Goal: Transaction & Acquisition: Purchase product/service

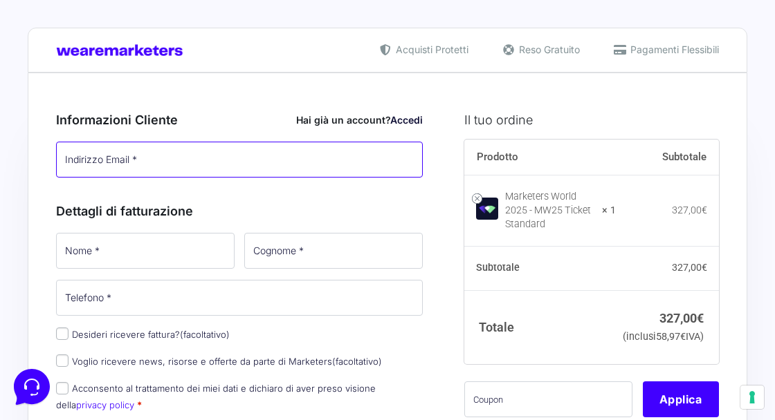
click at [95, 165] on input "Indirizzo Email *" at bounding box center [239, 160] width 367 height 36
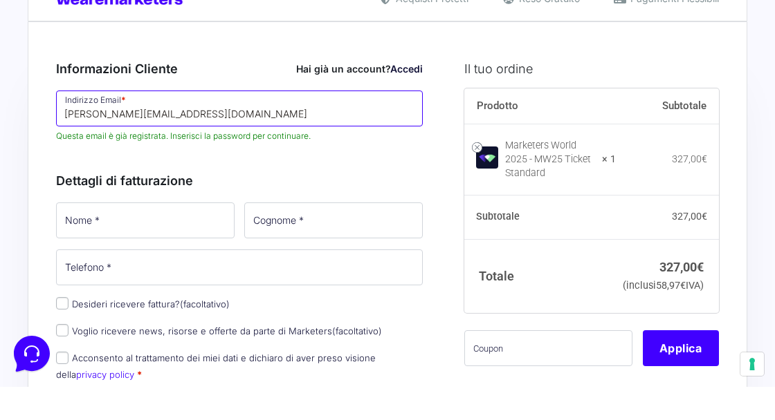
scroll to position [43, 0]
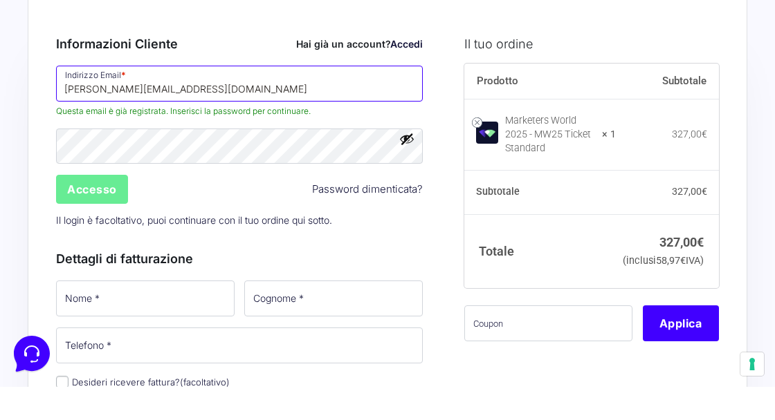
type input "[PERSON_NAME][EMAIL_ADDRESS][DOMAIN_NAME]"
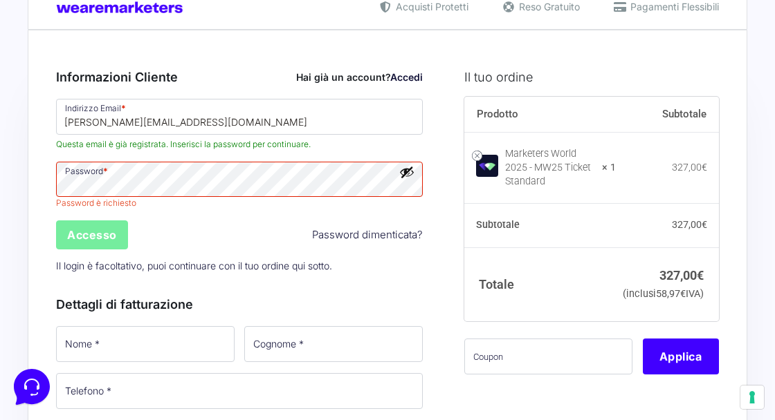
click at [91, 236] on input "Accesso" at bounding box center [92, 235] width 72 height 29
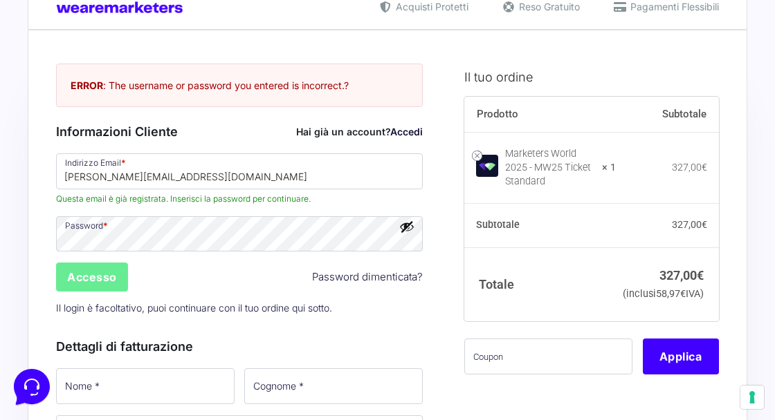
click at [405, 221] on button "Mostra password" at bounding box center [406, 226] width 15 height 15
click at [407, 227] on button "Nascondi password" at bounding box center [406, 226] width 15 height 15
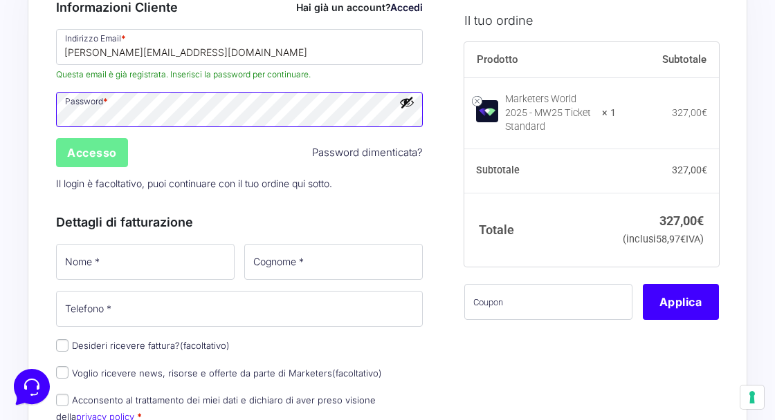
scroll to position [187, 0]
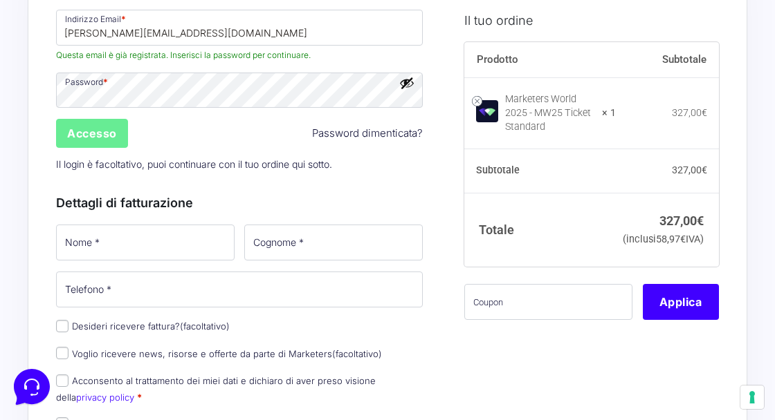
click at [416, 181] on div "Dettagli di fatturazione Nome * Cognome * Telefono * Desideri ricevere fattura?…" at bounding box center [239, 317] width 367 height 279
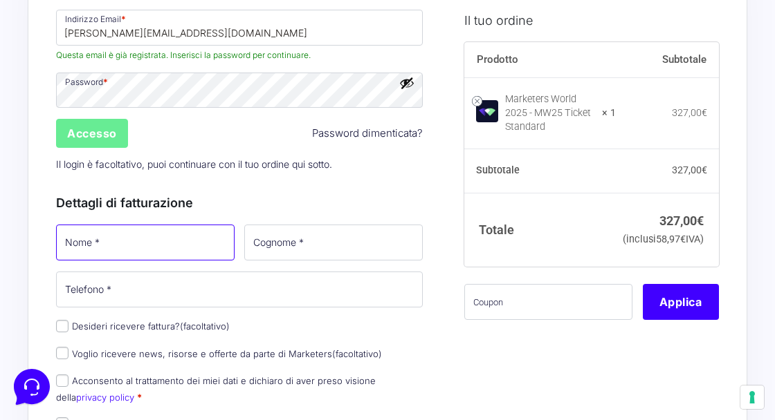
click at [154, 248] on input "Nome *" at bounding box center [145, 243] width 178 height 36
type input "[PERSON_NAME]"
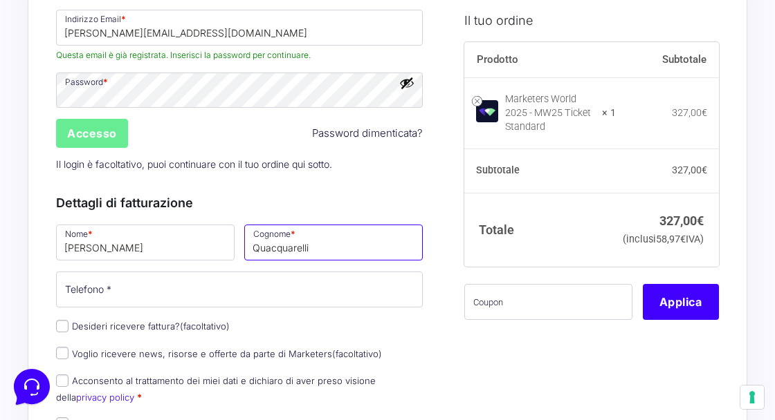
type input "Quacquarelli"
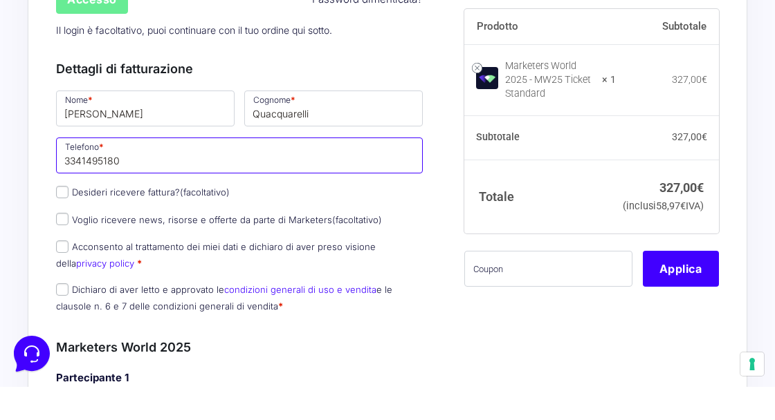
scroll to position [288, 0]
type input "3341495180"
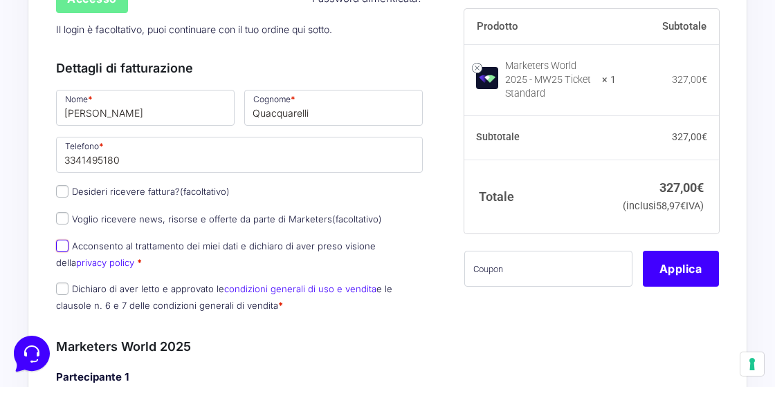
click at [59, 276] on input "Acconsento al trattamento dei miei dati e dichiaro di aver preso visione della …" at bounding box center [62, 279] width 12 height 12
checkbox input "true"
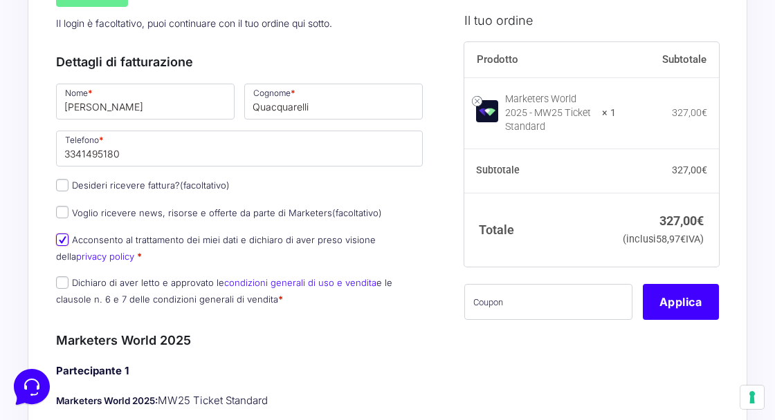
scroll to position [330, 0]
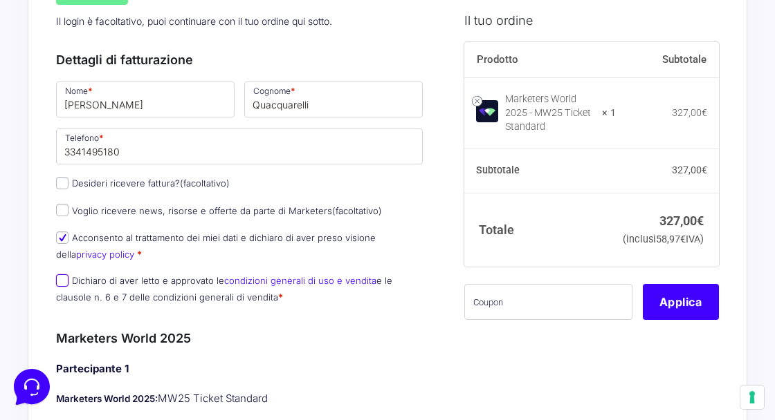
click at [60, 281] on input "Dichiaro di aver letto e approvato le condizioni generali di uso e vendita e le…" at bounding box center [62, 281] width 12 height 12
checkbox input "true"
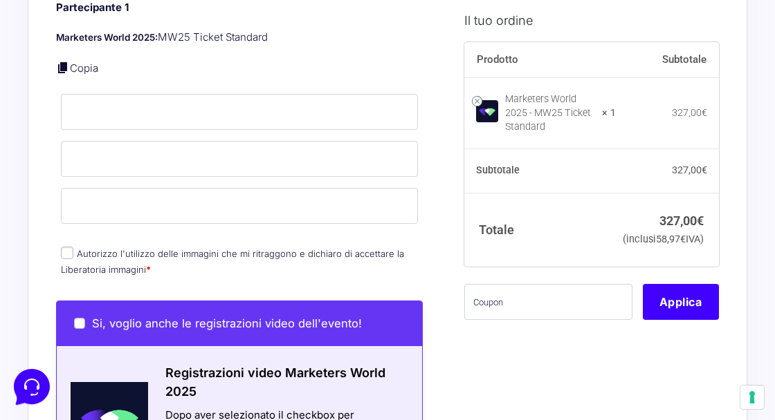
scroll to position [692, 0]
click at [68, 252] on input "Autorizzo l'utilizzo delle immagini che mi ritraggono e dichiaro di accettare l…" at bounding box center [67, 252] width 12 height 12
checkbox input "true"
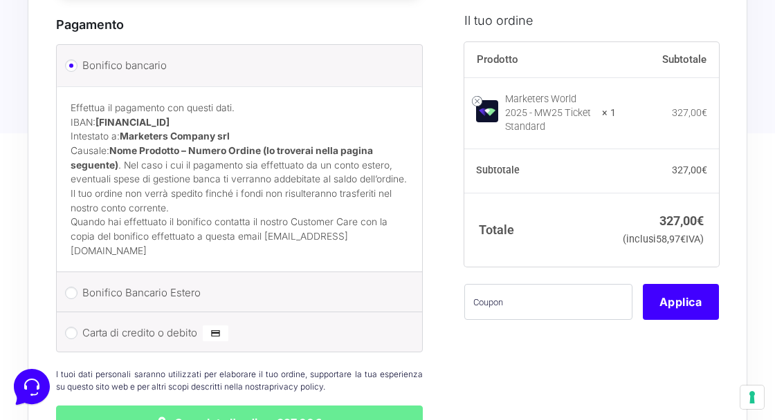
scroll to position [1517, 0]
click at [76, 319] on li "Carta di credito o debito Ricorda informazioni di pagamento per gli ordini futu…" at bounding box center [239, 331] width 365 height 39
click at [76, 326] on input "Carta di credito o debito" at bounding box center [71, 332] width 12 height 12
radio input "true"
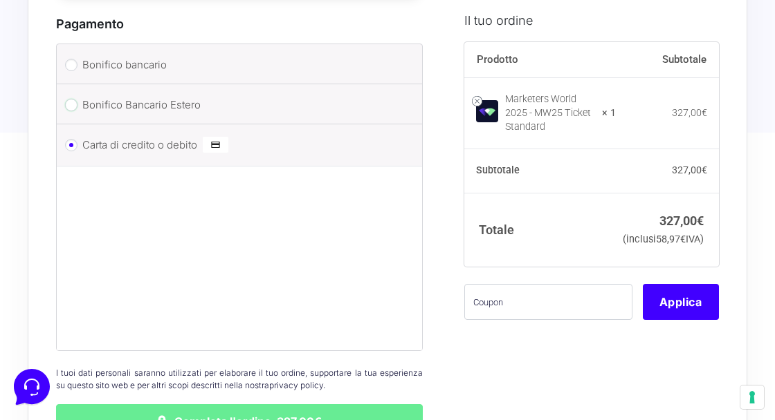
click at [67, 100] on input "Bonifico Bancario Estero" at bounding box center [71, 105] width 12 height 12
radio input "true"
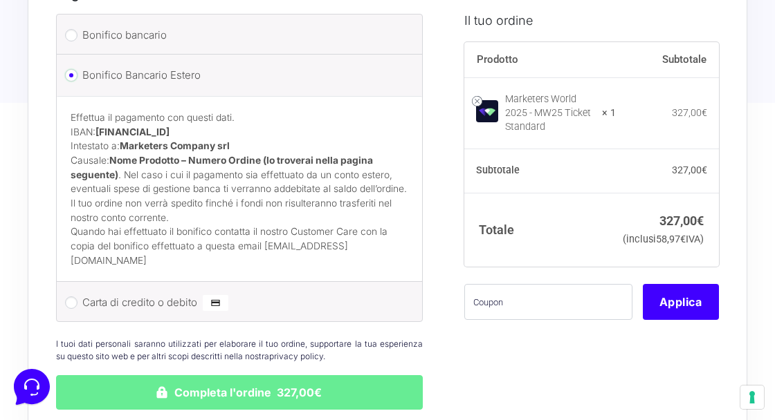
scroll to position [1541, 0]
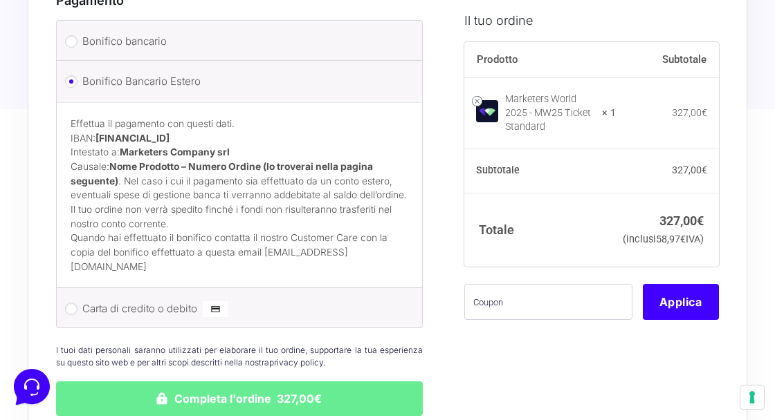
click at [88, 46] on label "Bonifico bancario" at bounding box center [238, 41] width 313 height 21
click at [77, 46] on input "Bonifico bancario" at bounding box center [71, 41] width 12 height 12
radio input "true"
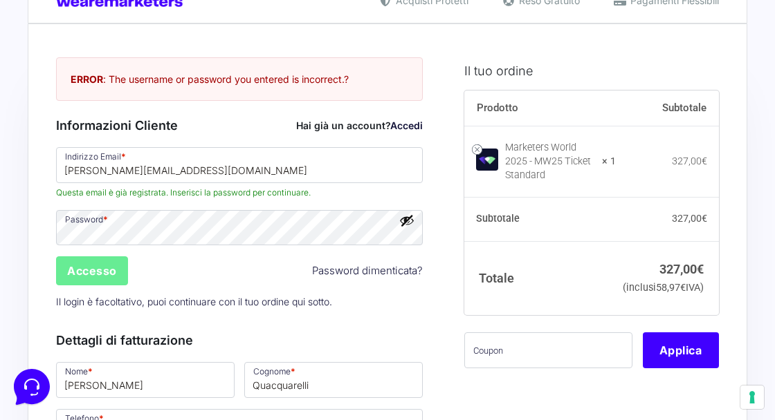
scroll to position [0, 0]
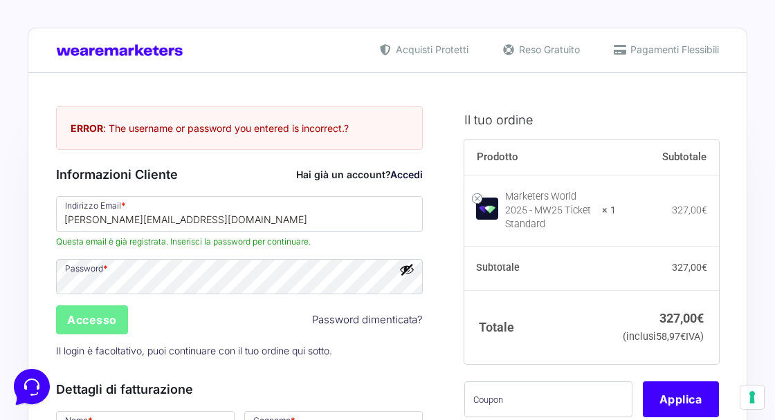
click at [684, 46] on span "Pagamenti Flessibili" at bounding box center [673, 49] width 92 height 15
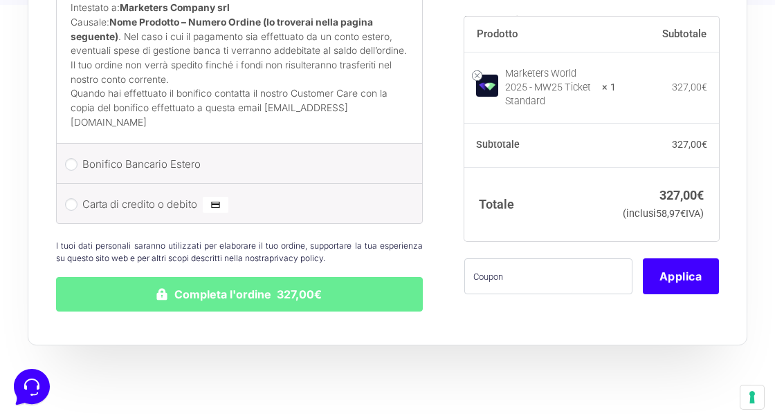
scroll to position [1661, 0]
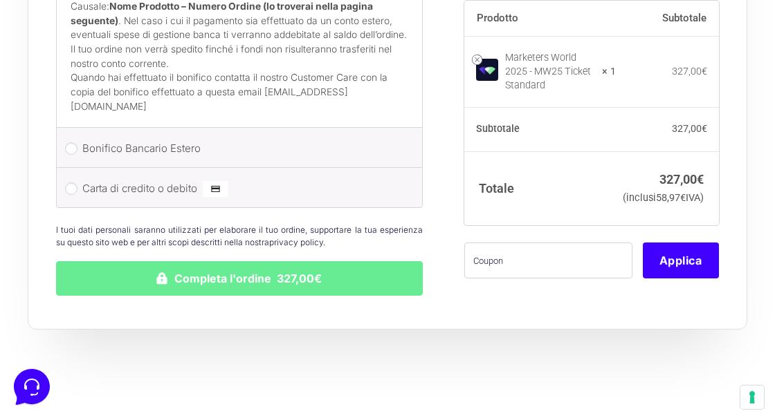
click at [69, 176] on li "Carta di credito o debito Ricorda informazioni di pagamento per gli ordini futu…" at bounding box center [239, 187] width 365 height 39
click at [73, 183] on input "Carta di credito o debito" at bounding box center [71, 189] width 12 height 12
radio input "true"
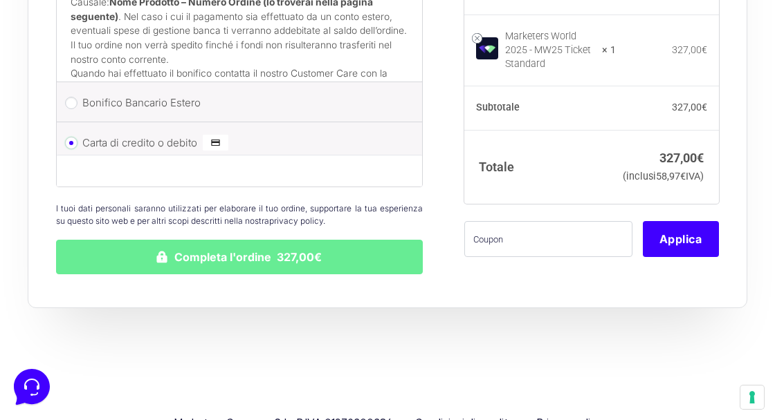
scroll to position [1615, 0]
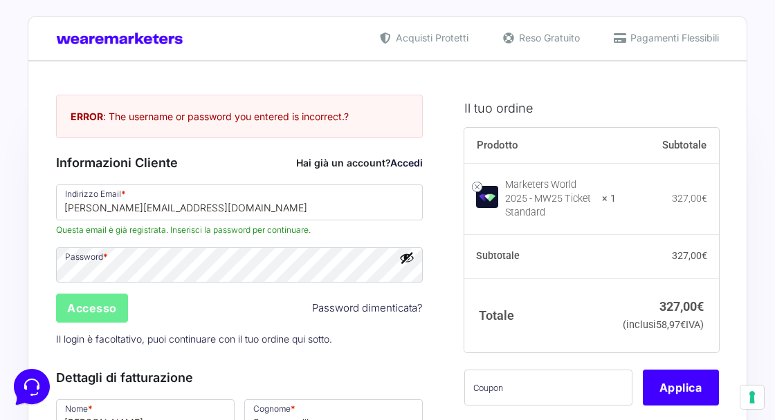
scroll to position [0, 0]
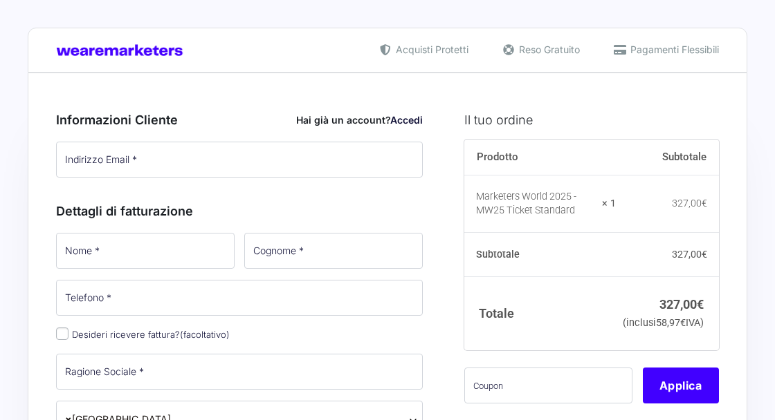
type input "[PERSON_NAME][EMAIL_ADDRESS][DOMAIN_NAME]"
type input "[PERSON_NAME]"
type input "Quacquarelli"
type input "3341495180"
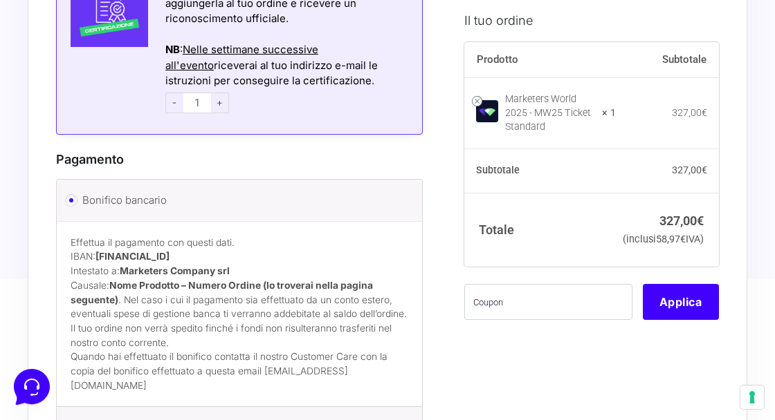
scroll to position [1304, 0]
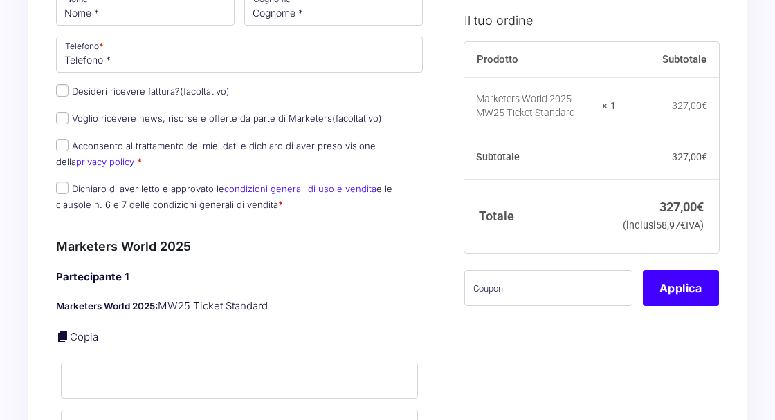
type input "[PERSON_NAME][EMAIL_ADDRESS][DOMAIN_NAME]"
type input "[PERSON_NAME]"
type input "Quacquarelli"
type input "3341495180"
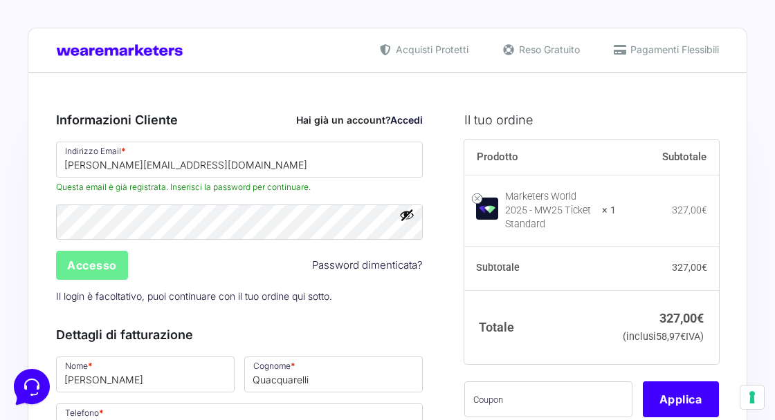
click at [651, 43] on span "Pagamenti Flessibili" at bounding box center [673, 49] width 92 height 15
click at [661, 55] on span "Pagamenti Flessibili" at bounding box center [673, 49] width 92 height 15
click at [655, 53] on span "Pagamenti Flessibili" at bounding box center [673, 49] width 92 height 15
